Goal: Information Seeking & Learning: Learn about a topic

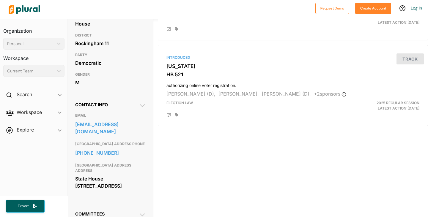
scroll to position [110, 0]
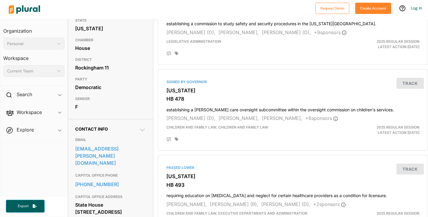
scroll to position [87, 0]
